Goal: Obtain resource: Download file/media

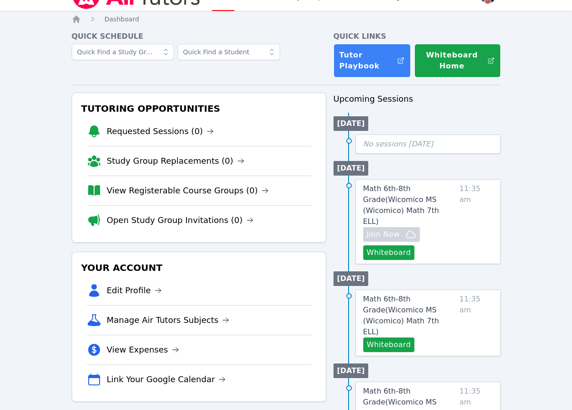
scroll to position [26, 0]
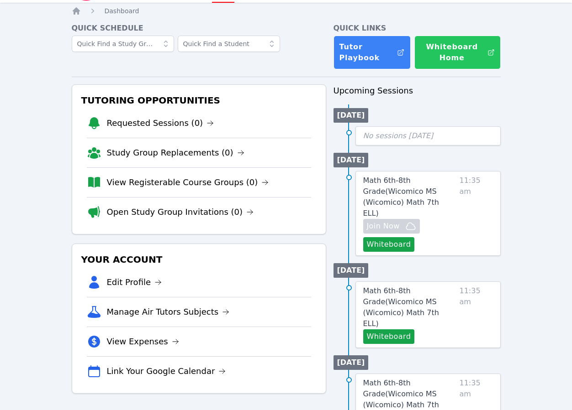
click at [469, 57] on button "Whiteboard Home" at bounding box center [457, 53] width 86 height 34
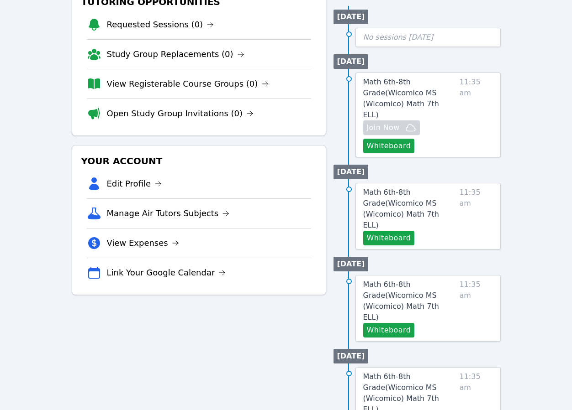
scroll to position [129, 0]
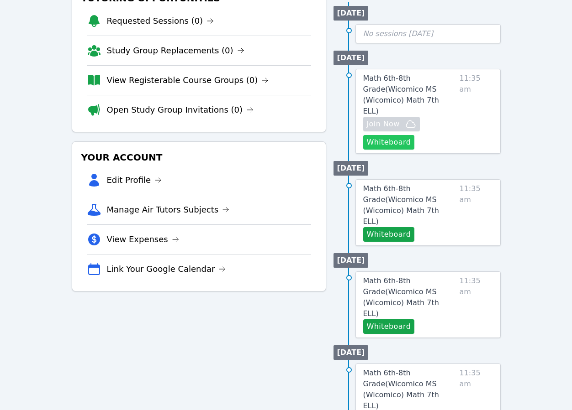
click at [389, 135] on button "Whiteboard" at bounding box center [389, 142] width 52 height 15
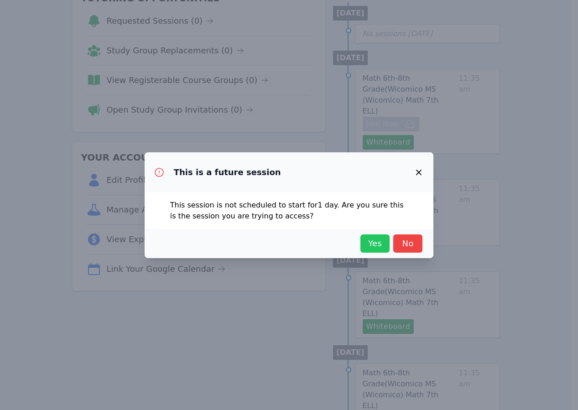
click at [382, 242] on span "Yes" at bounding box center [375, 243] width 20 height 13
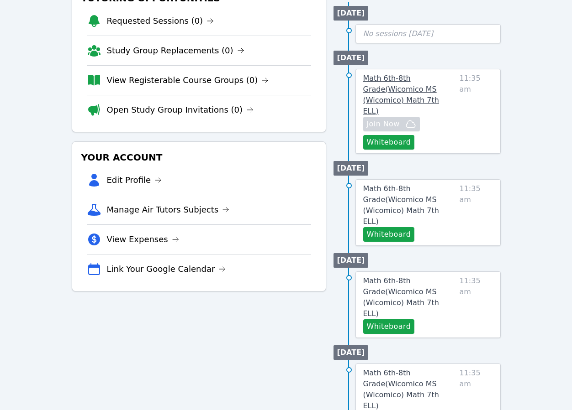
click at [393, 78] on span "Math 6th-8th Grade ( Wicomico MS (Wicomico) Math 7th ELL )" at bounding box center [401, 95] width 76 height 42
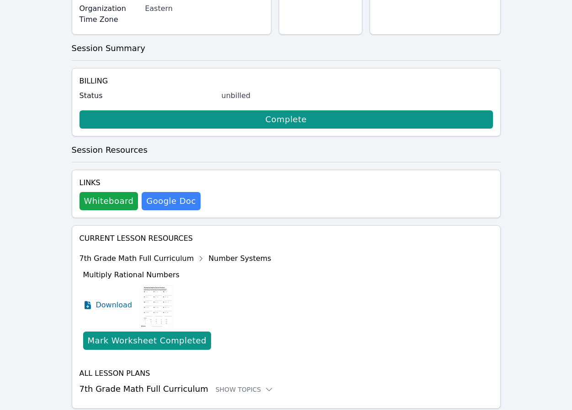
scroll to position [294, 0]
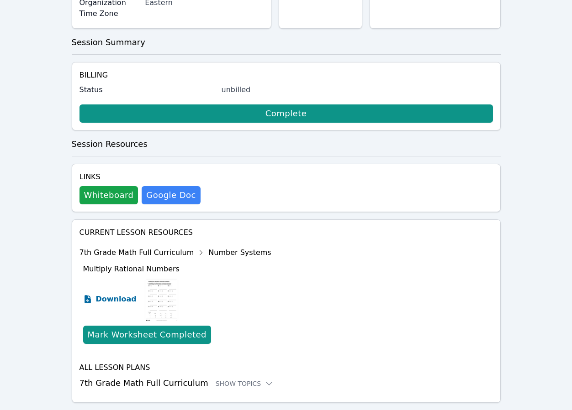
click at [89, 295] on icon at bounding box center [87, 299] width 6 height 8
click at [266, 383] on icon at bounding box center [269, 384] width 6 height 3
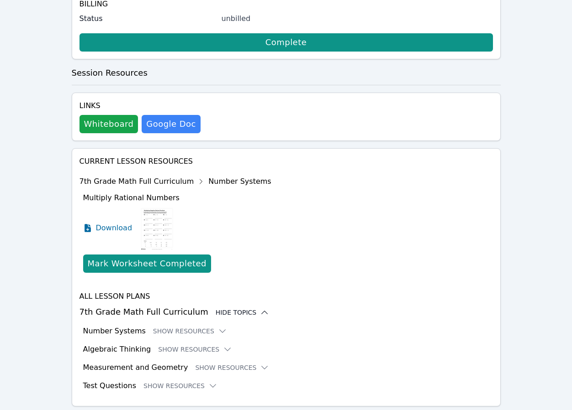
scroll to position [369, 0]
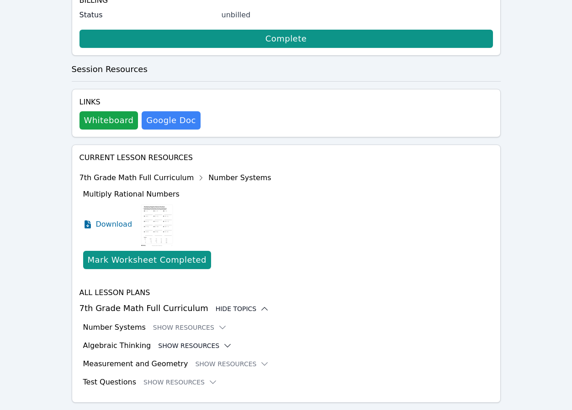
click at [223, 341] on icon at bounding box center [227, 345] width 9 height 9
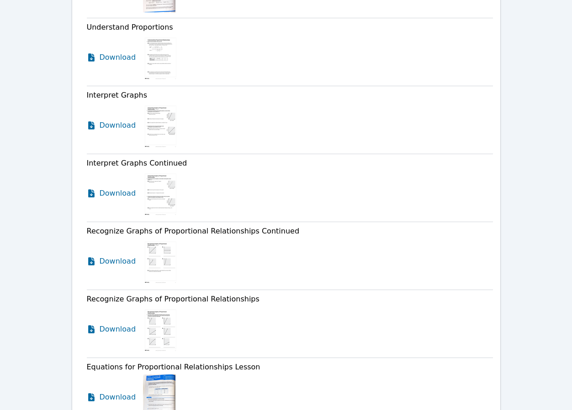
scroll to position [852, 0]
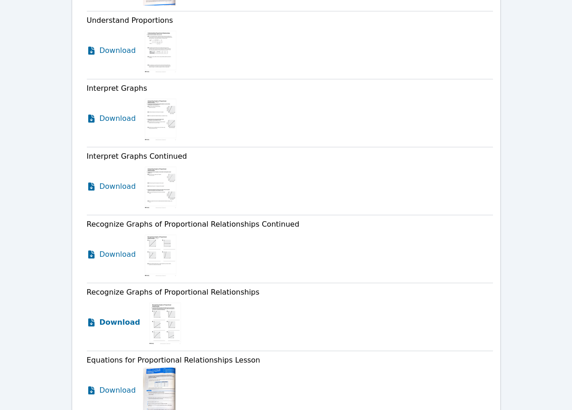
click at [91, 319] on icon at bounding box center [91, 323] width 6 height 8
click at [94, 250] on icon at bounding box center [91, 254] width 9 height 9
click at [92, 182] on icon at bounding box center [91, 186] width 9 height 9
click at [91, 115] on icon at bounding box center [91, 119] width 6 height 8
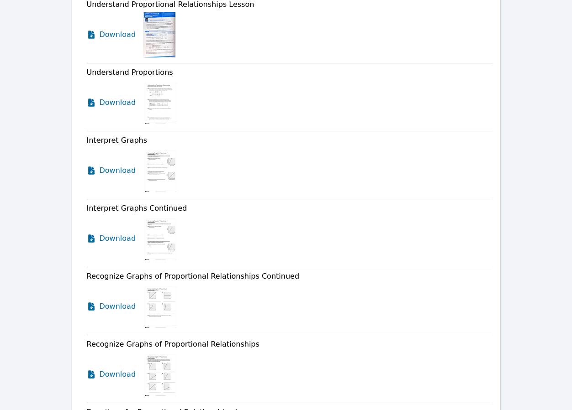
scroll to position [780, 0]
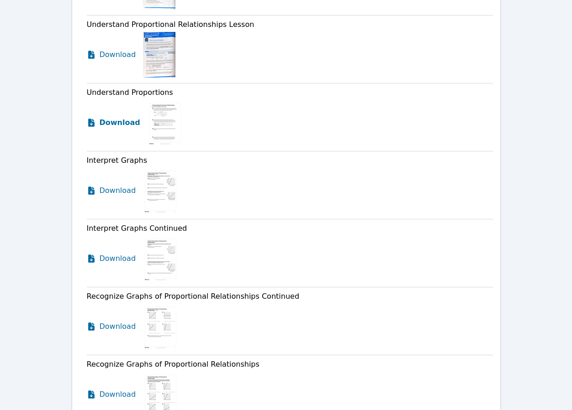
click at [93, 119] on icon at bounding box center [91, 123] width 6 height 8
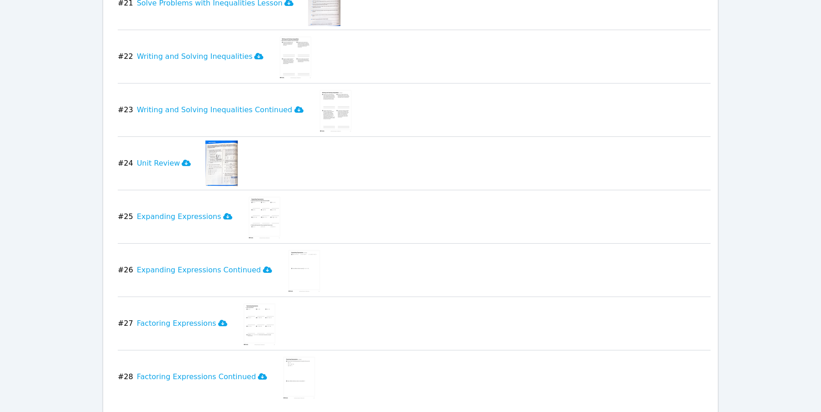
scroll to position [1763, 0]
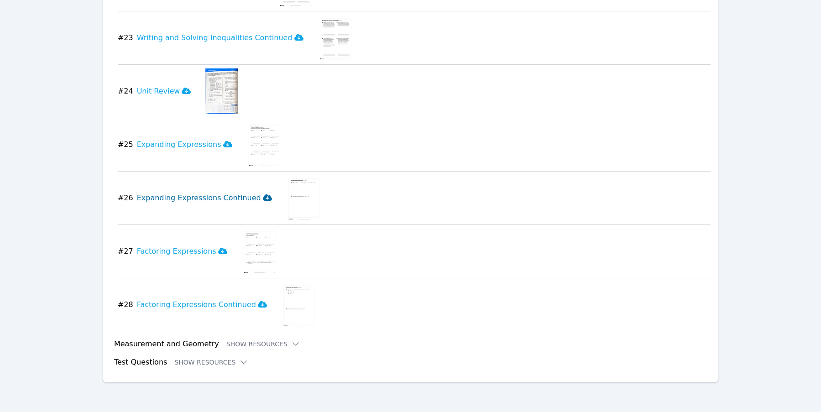
click at [263, 197] on icon at bounding box center [267, 197] width 9 height 6
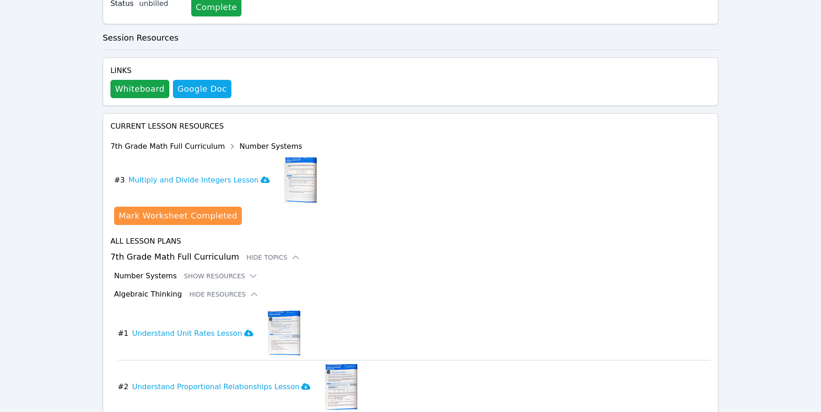
scroll to position [400, 0]
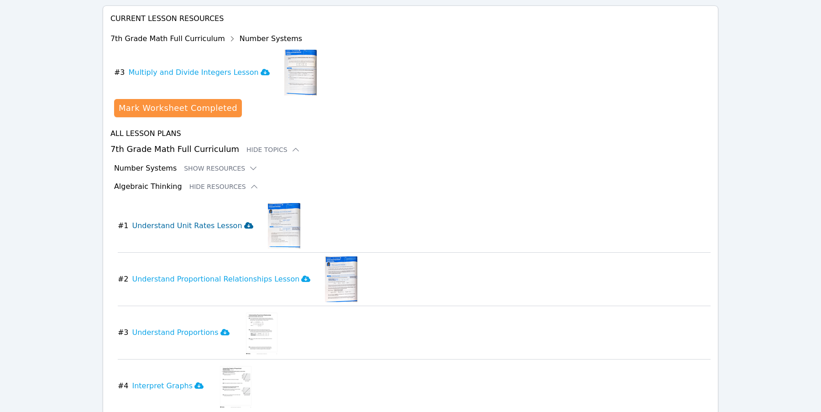
click at [244, 225] on icon at bounding box center [248, 225] width 9 height 6
click at [301, 278] on icon at bounding box center [305, 279] width 9 height 6
